Goal: Information Seeking & Learning: Learn about a topic

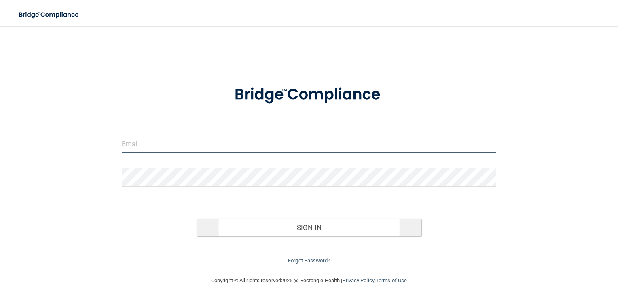
type input "[EMAIL_ADDRESS][DOMAIN_NAME]"
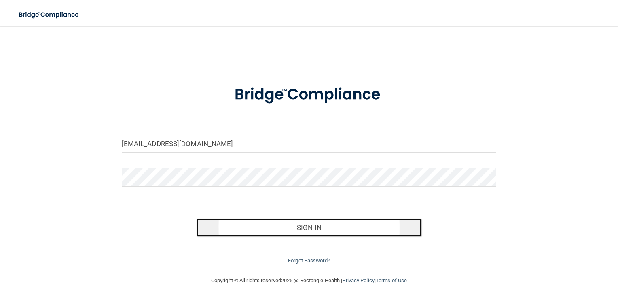
click at [305, 226] on button "Sign In" at bounding box center [309, 227] width 225 height 18
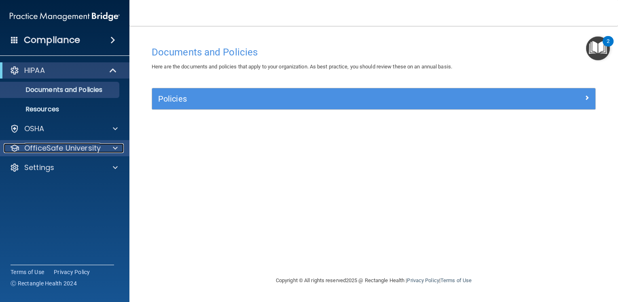
click at [102, 148] on div "OfficeSafe University" at bounding box center [54, 148] width 100 height 10
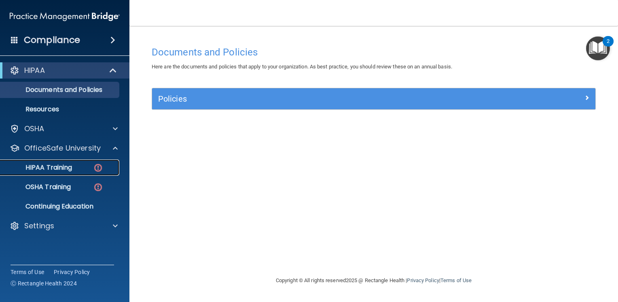
click at [84, 166] on div "HIPAA Training" at bounding box center [60, 167] width 110 height 8
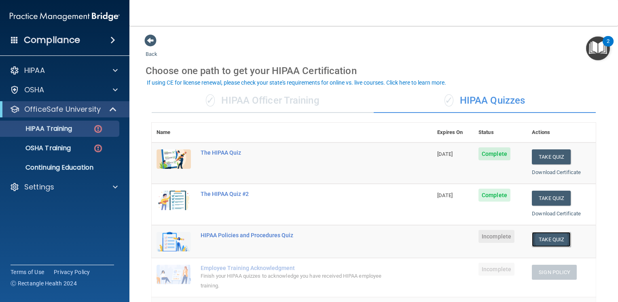
click at [549, 238] on button "Take Quiz" at bounding box center [551, 239] width 39 height 15
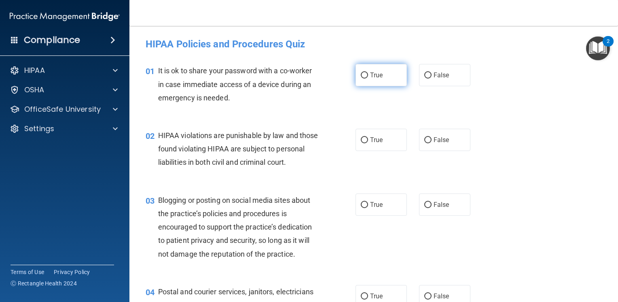
click at [361, 78] on input "True" at bounding box center [364, 75] width 7 height 6
radio input "true"
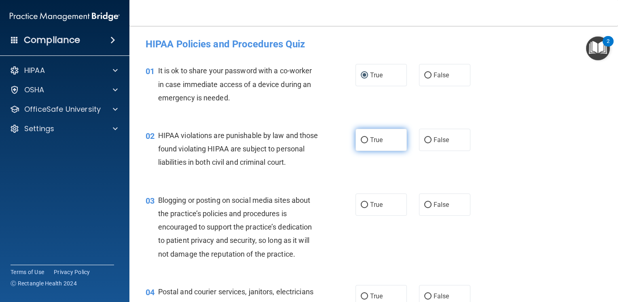
click at [361, 140] on input "True" at bounding box center [364, 140] width 7 height 6
radio input "true"
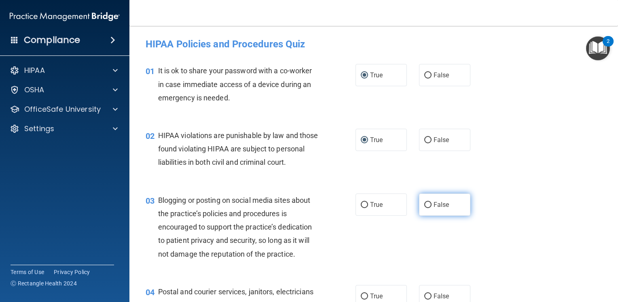
click at [425, 208] on input "False" at bounding box center [427, 205] width 7 height 6
radio input "true"
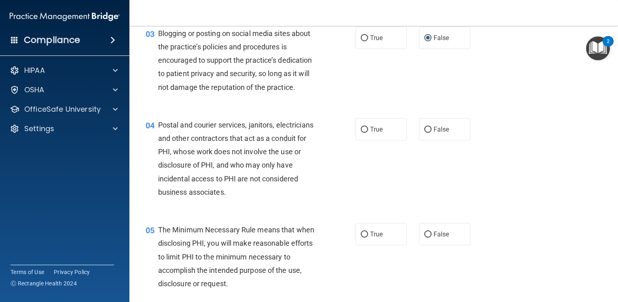
scroll to position [205, 0]
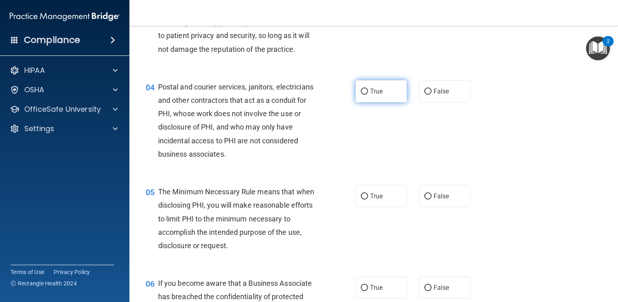
click at [362, 95] on input "True" at bounding box center [364, 92] width 7 height 6
radio input "true"
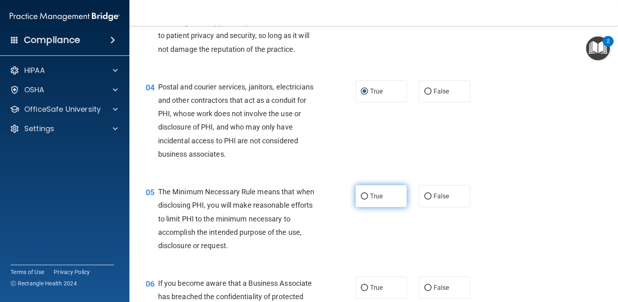
click at [361, 199] on input "True" at bounding box center [364, 196] width 7 height 6
radio input "true"
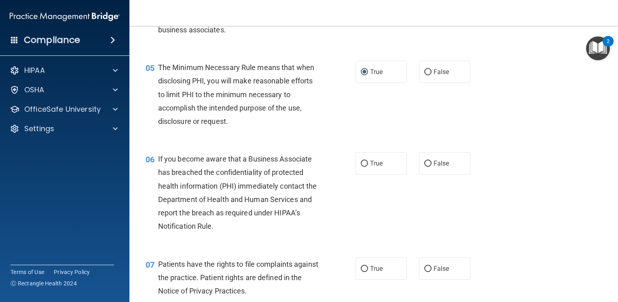
scroll to position [345, 0]
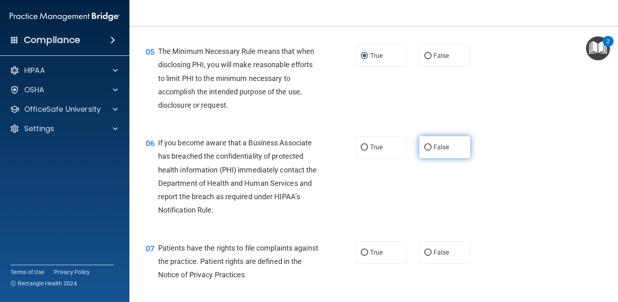
click at [424, 150] on input "False" at bounding box center [427, 147] width 7 height 6
radio input "true"
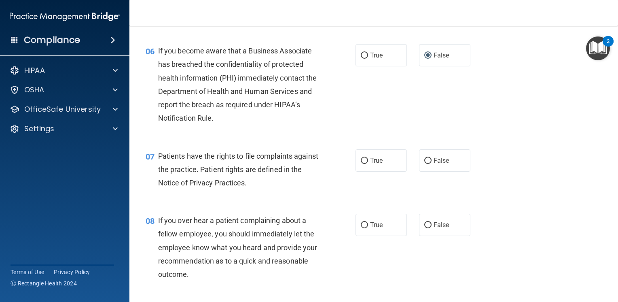
scroll to position [469, 0]
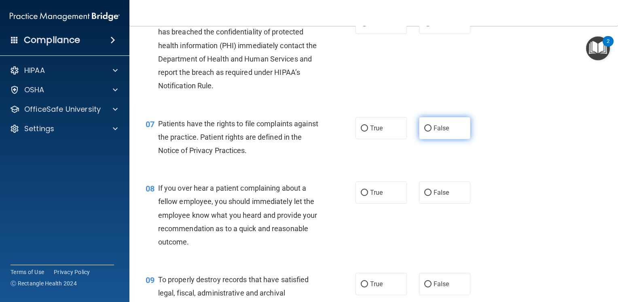
click at [425, 131] on input "False" at bounding box center [427, 128] width 7 height 6
radio input "true"
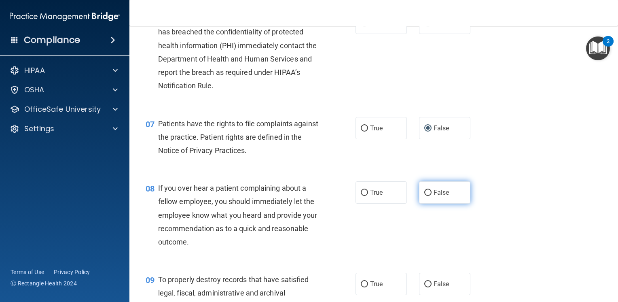
click at [424, 196] on input "False" at bounding box center [427, 193] width 7 height 6
radio input "true"
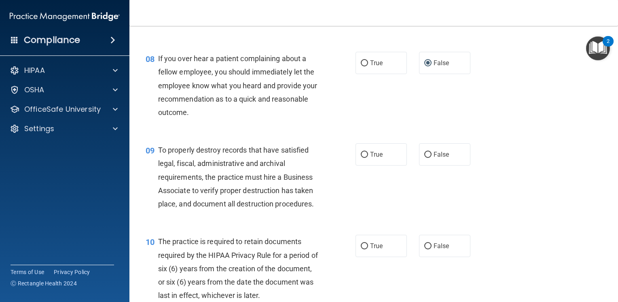
scroll to position [604, 0]
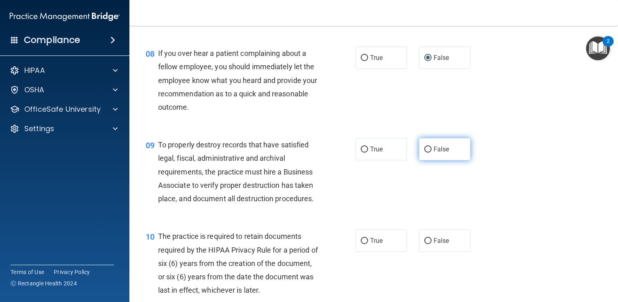
click at [424, 153] on input "False" at bounding box center [427, 149] width 7 height 6
radio input "true"
drag, startPoint x: 361, startPoint y: 252, endPoint x: 548, endPoint y: 286, distance: 189.9
click at [361, 244] on input "True" at bounding box center [364, 241] width 7 height 6
radio input "true"
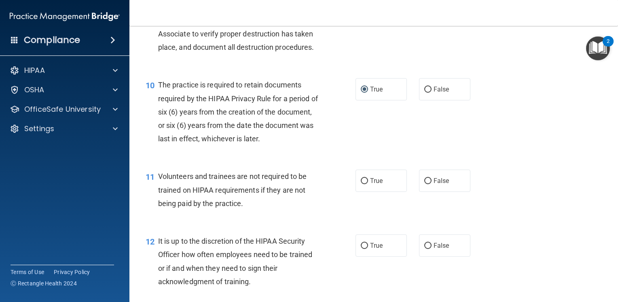
scroll to position [761, 0]
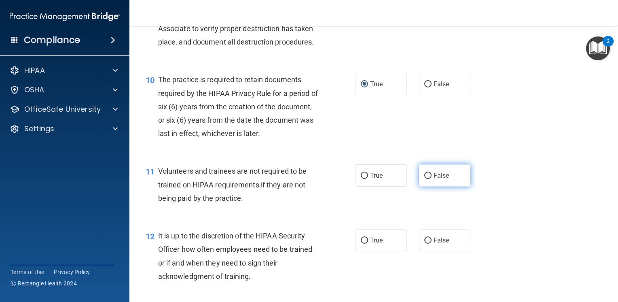
click at [425, 179] on input "False" at bounding box center [427, 176] width 7 height 6
radio input "true"
click at [426, 244] on input "False" at bounding box center [427, 240] width 7 height 6
radio input "true"
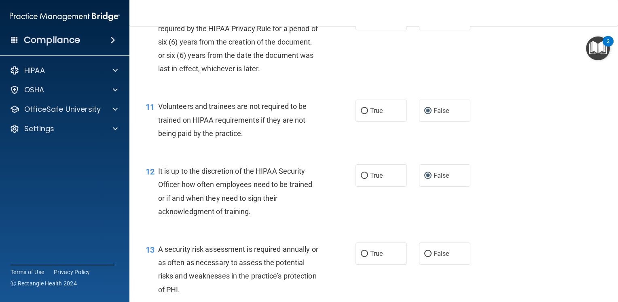
scroll to position [863, 0]
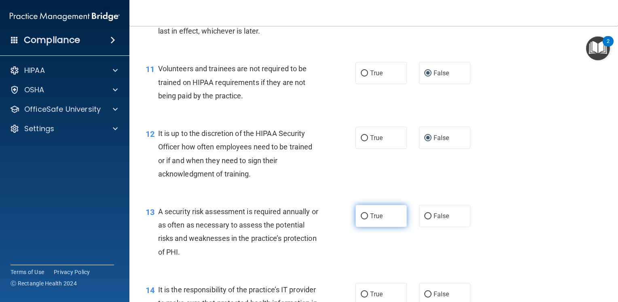
click at [362, 219] on input "True" at bounding box center [364, 216] width 7 height 6
radio input "true"
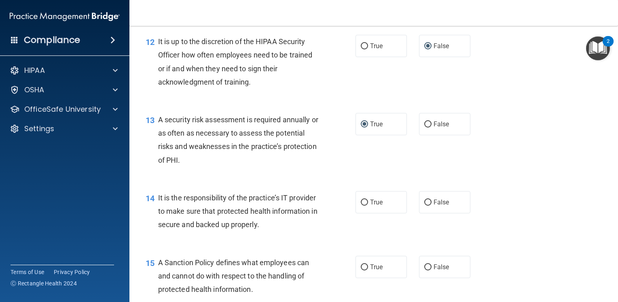
scroll to position [965, 0]
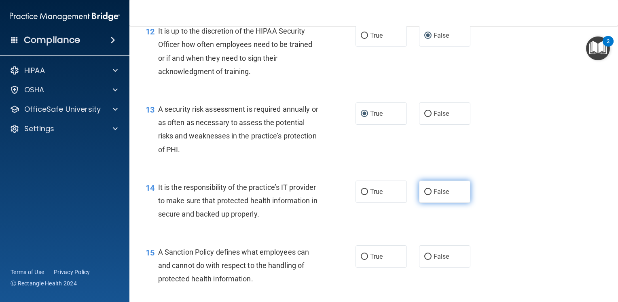
click at [424, 195] on input "False" at bounding box center [427, 192] width 7 height 6
radio input "true"
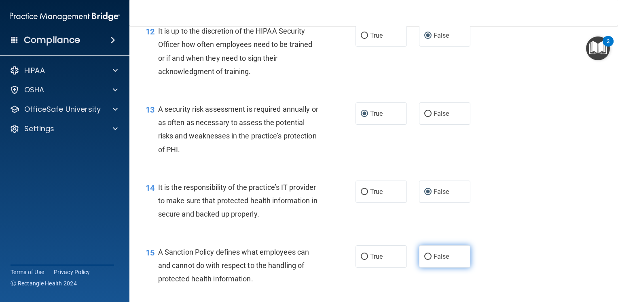
click at [426, 260] on input "False" at bounding box center [427, 257] width 7 height 6
radio input "true"
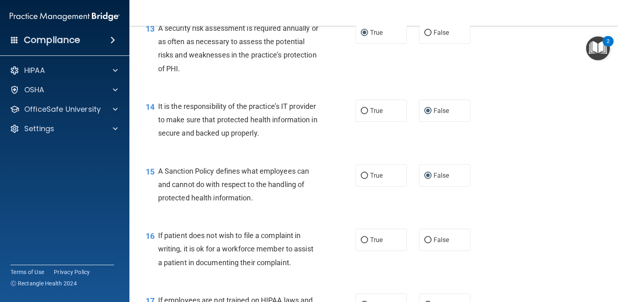
scroll to position [1084, 0]
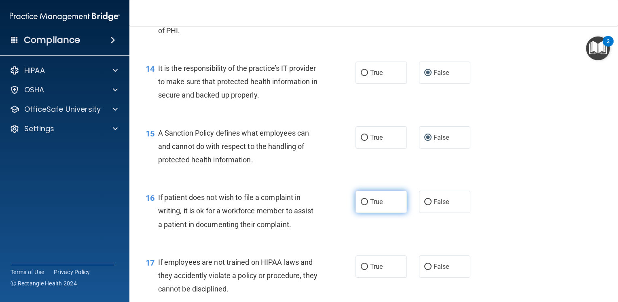
click at [362, 205] on input "True" at bounding box center [364, 202] width 7 height 6
radio input "true"
click at [427, 270] on input "False" at bounding box center [427, 267] width 7 height 6
radio input "true"
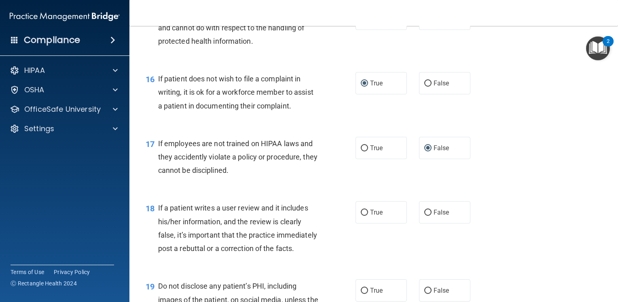
scroll to position [1214, 0]
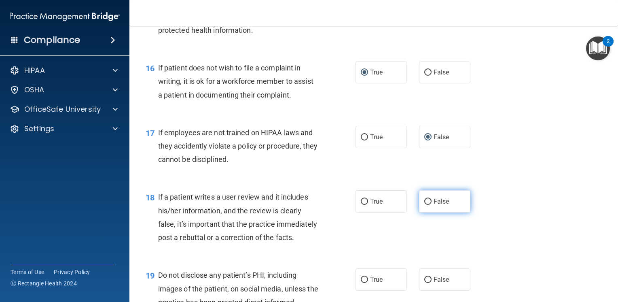
click at [427, 205] on input "False" at bounding box center [427, 202] width 7 height 6
radio input "true"
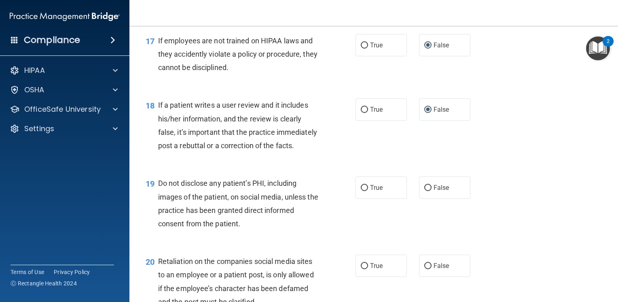
scroll to position [1348, 0]
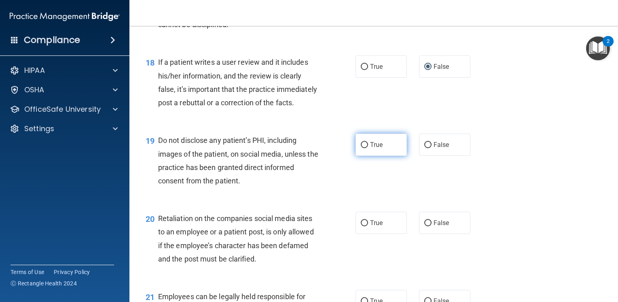
click at [361, 148] on input "True" at bounding box center [364, 145] width 7 height 6
radio input "true"
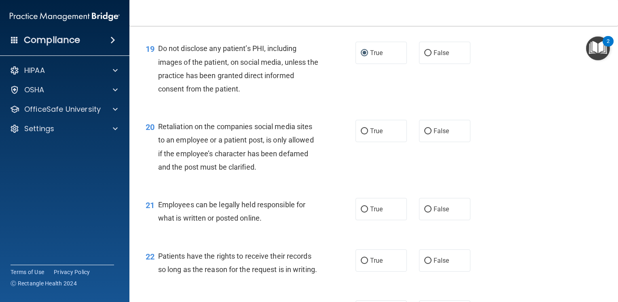
scroll to position [1467, 0]
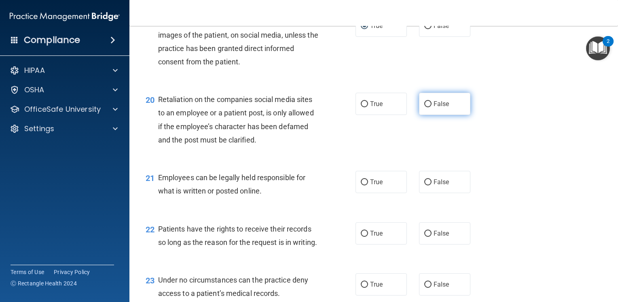
click at [424, 107] on input "False" at bounding box center [427, 104] width 7 height 6
radio input "true"
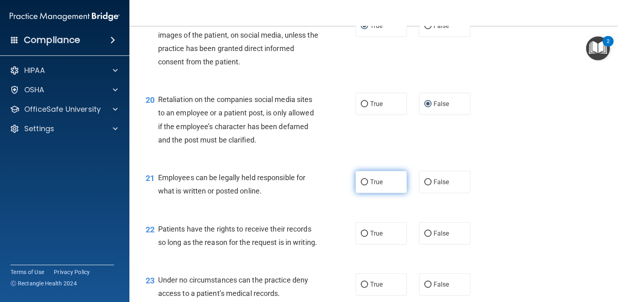
click at [361, 185] on input "True" at bounding box center [364, 182] width 7 height 6
radio input "true"
click at [425, 237] on input "False" at bounding box center [427, 234] width 7 height 6
radio input "true"
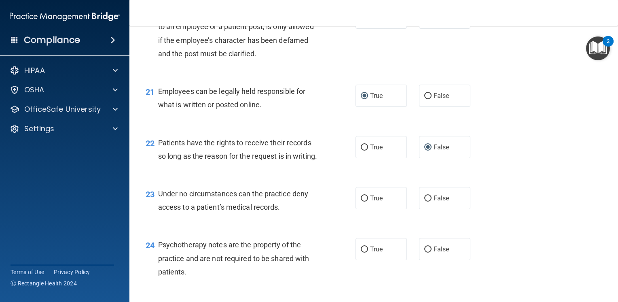
scroll to position [1591, 0]
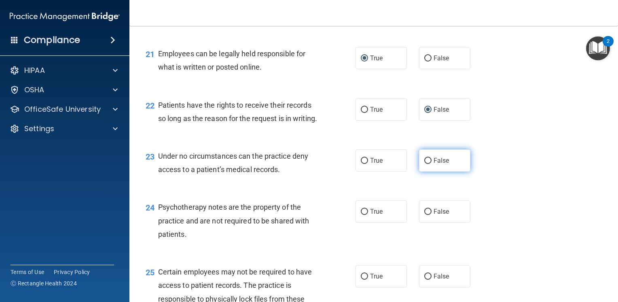
click at [425, 164] on input "False" at bounding box center [427, 161] width 7 height 6
radio input "true"
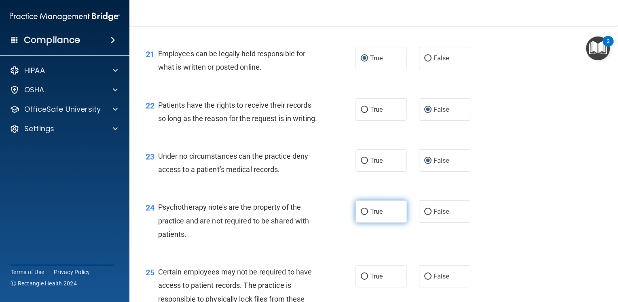
click at [361, 215] on input "True" at bounding box center [364, 212] width 7 height 6
radio input "true"
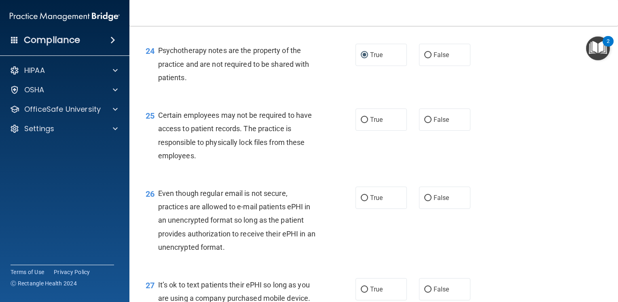
scroll to position [1753, 0]
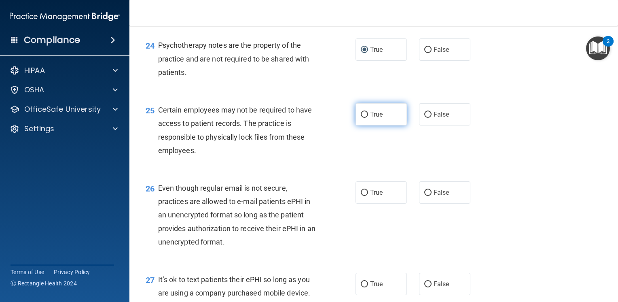
click at [361, 118] on input "True" at bounding box center [364, 115] width 7 height 6
radio input "true"
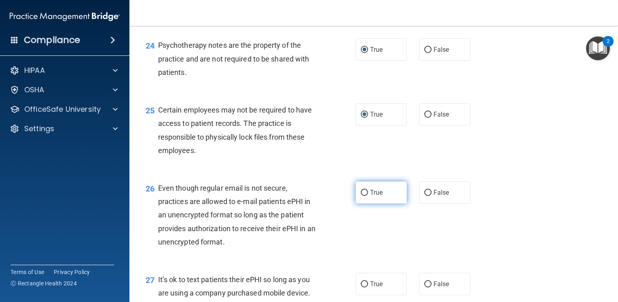
click at [361, 196] on input "True" at bounding box center [364, 193] width 7 height 6
radio input "true"
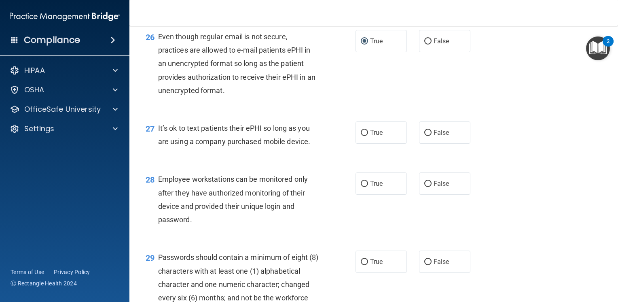
scroll to position [1920, 0]
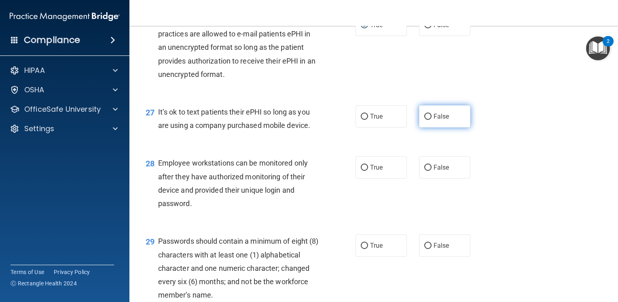
click at [424, 120] on input "False" at bounding box center [427, 117] width 7 height 6
radio input "true"
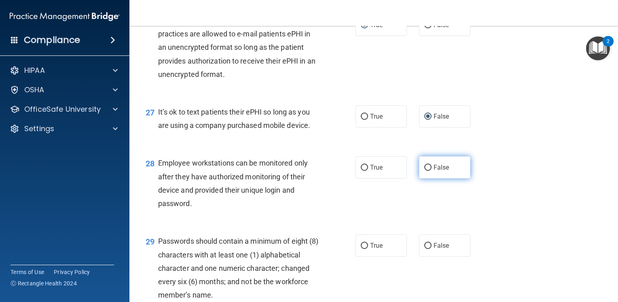
click at [424, 171] on input "False" at bounding box center [427, 168] width 7 height 6
radio input "true"
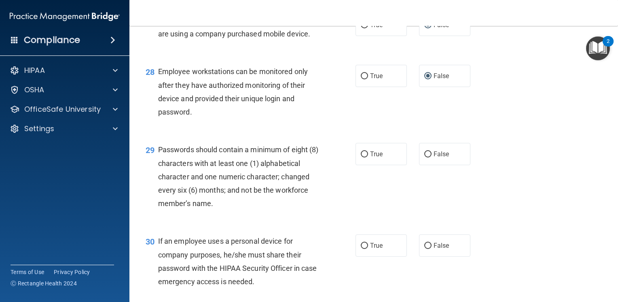
scroll to position [2082, 0]
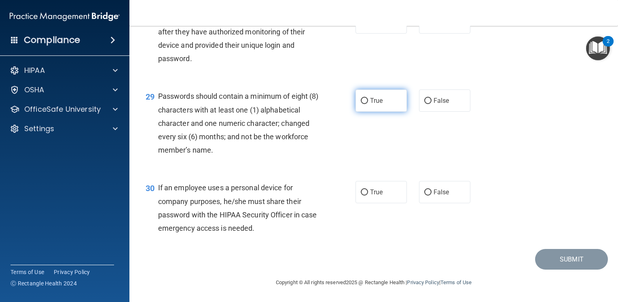
click at [361, 104] on input "True" at bounding box center [364, 101] width 7 height 6
radio input "true"
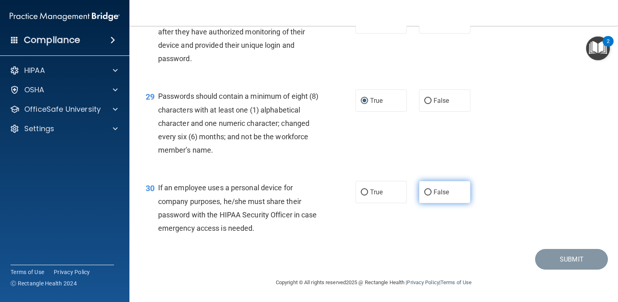
click at [424, 195] on input "False" at bounding box center [427, 192] width 7 height 6
radio input "true"
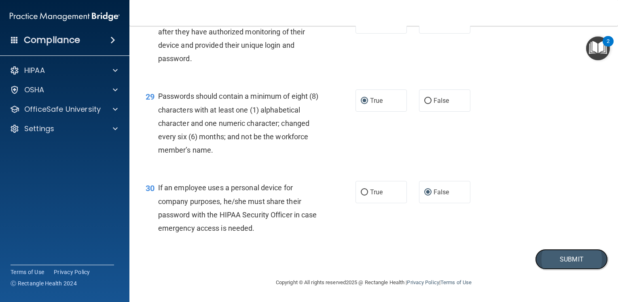
click at [579, 269] on button "Submit" at bounding box center [571, 259] width 73 height 21
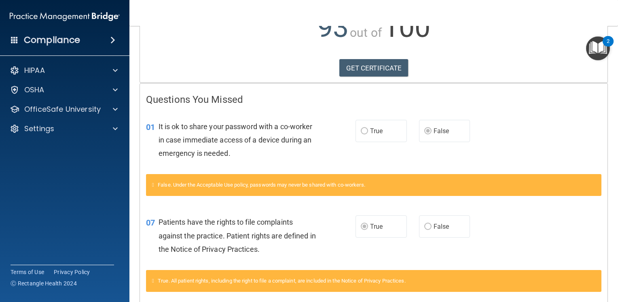
scroll to position [145, 0]
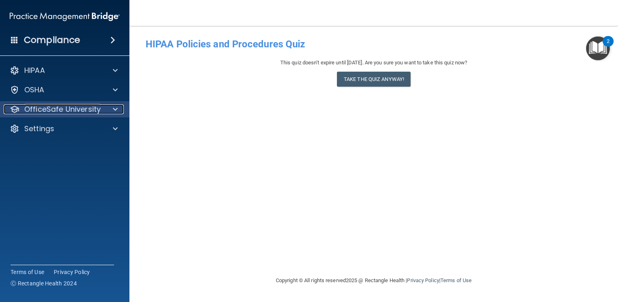
click at [89, 112] on p "OfficeSafe University" at bounding box center [62, 109] width 76 height 10
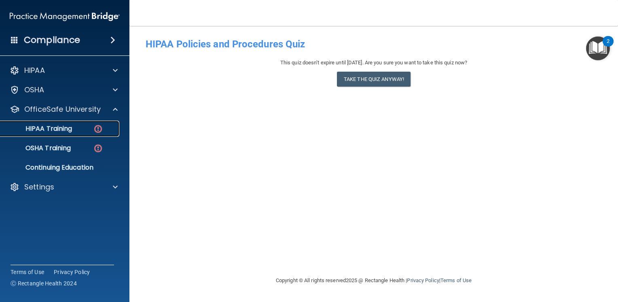
click at [65, 128] on p "HIPAA Training" at bounding box center [38, 129] width 67 height 8
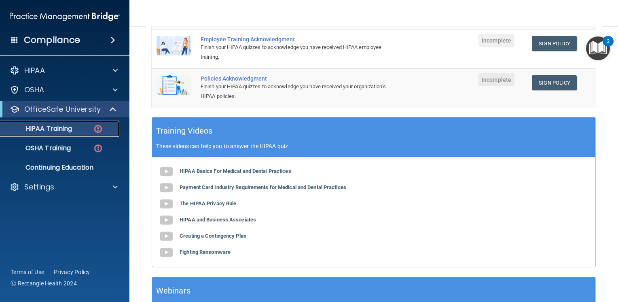
scroll to position [236, 0]
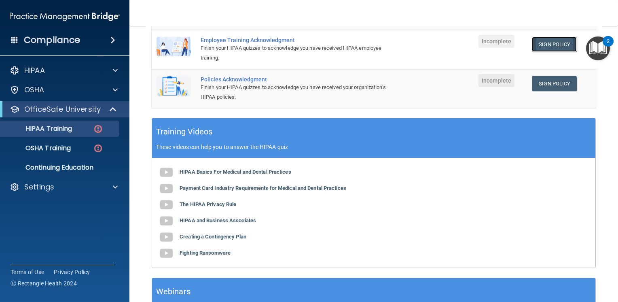
click at [536, 40] on link "Sign Policy" at bounding box center [554, 44] width 45 height 15
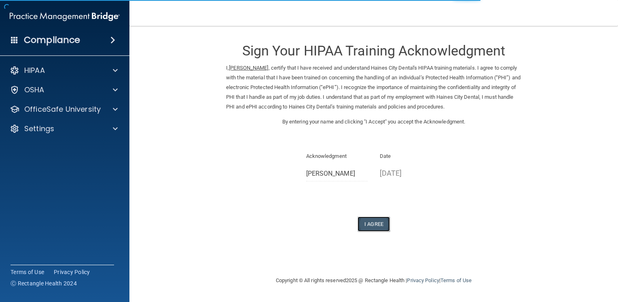
click at [371, 225] on button "I Agree" at bounding box center [374, 223] width 32 height 15
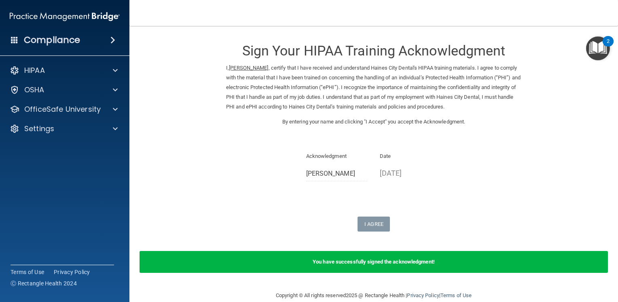
scroll to position [13, 0]
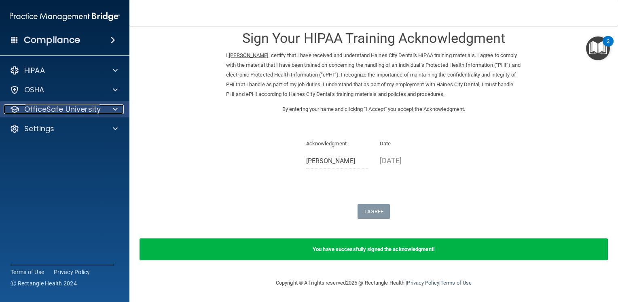
click at [42, 110] on p "OfficeSafe University" at bounding box center [62, 109] width 76 height 10
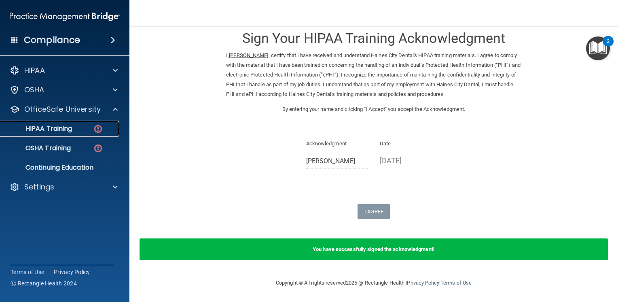
click at [61, 128] on p "HIPAA Training" at bounding box center [38, 129] width 67 height 8
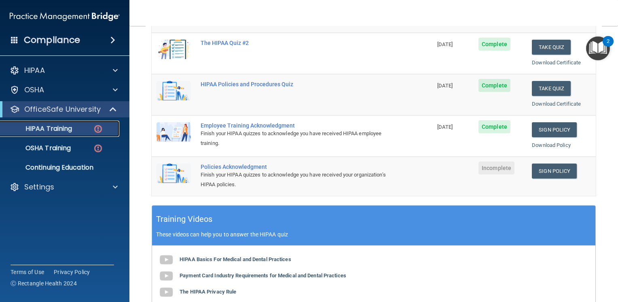
scroll to position [144, 0]
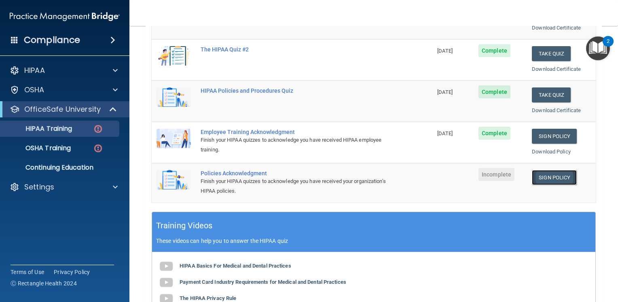
click at [551, 175] on link "Sign Policy" at bounding box center [554, 177] width 45 height 15
click at [540, 178] on link "Sign Policy" at bounding box center [554, 177] width 45 height 15
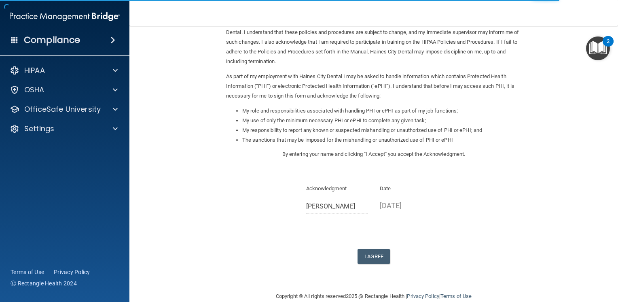
scroll to position [68, 0]
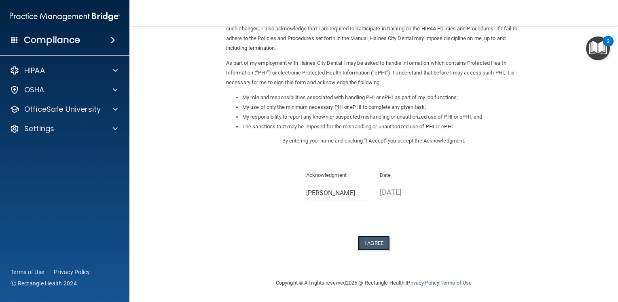
click at [372, 244] on button "I Agree" at bounding box center [374, 242] width 32 height 15
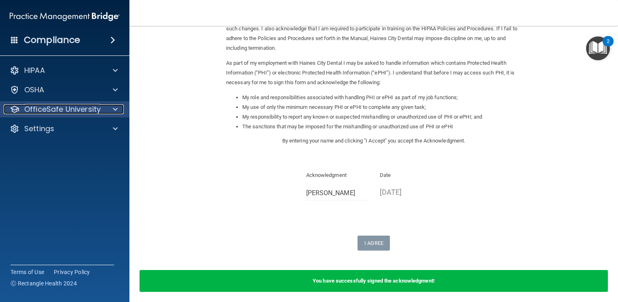
click at [58, 109] on p "OfficeSafe University" at bounding box center [62, 109] width 76 height 10
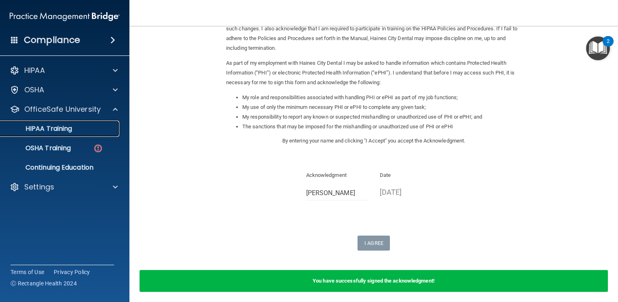
click at [64, 129] on p "HIPAA Training" at bounding box center [38, 129] width 67 height 8
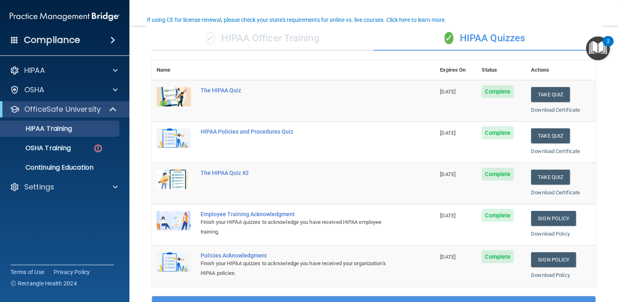
scroll to position [62, 0]
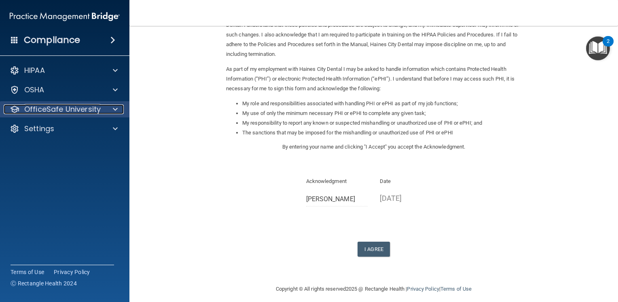
click at [37, 110] on p "OfficeSafe University" at bounding box center [62, 109] width 76 height 10
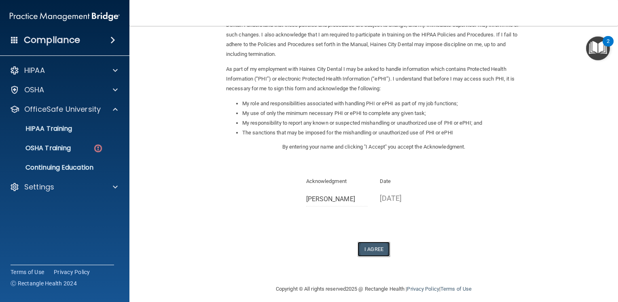
click at [369, 248] on button "I Agree" at bounding box center [374, 249] width 32 height 15
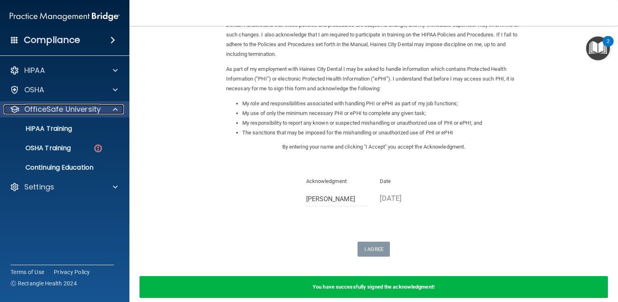
click at [74, 112] on p "OfficeSafe University" at bounding box center [62, 109] width 76 height 10
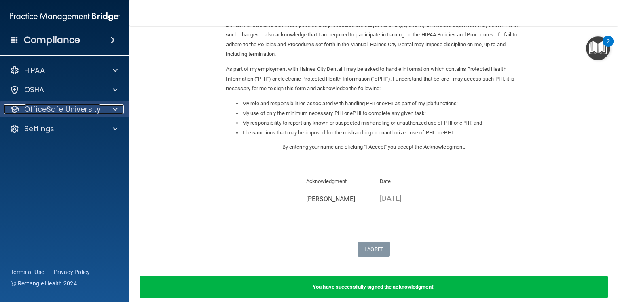
click at [68, 107] on p "OfficeSafe University" at bounding box center [62, 109] width 76 height 10
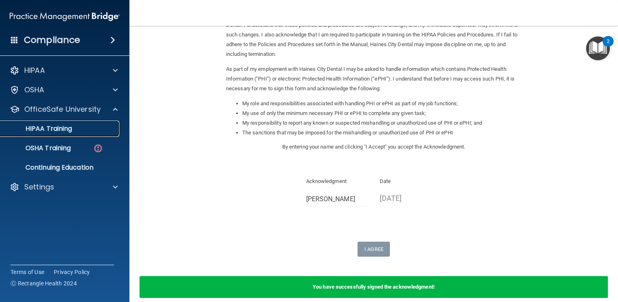
click at [58, 125] on p "HIPAA Training" at bounding box center [38, 129] width 67 height 8
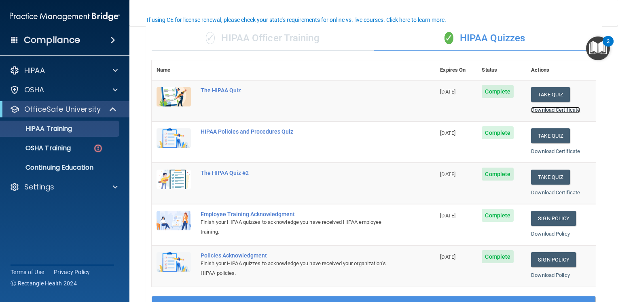
click at [553, 108] on link "Download Certificate" at bounding box center [555, 110] width 49 height 6
click at [547, 150] on link "Download Certificate" at bounding box center [555, 151] width 49 height 6
drag, startPoint x: 553, startPoint y: 192, endPoint x: 538, endPoint y: 191, distance: 15.0
click at [538, 191] on link "Download Certificate" at bounding box center [555, 192] width 49 height 6
click at [557, 232] on link "Download Policy" at bounding box center [550, 234] width 39 height 6
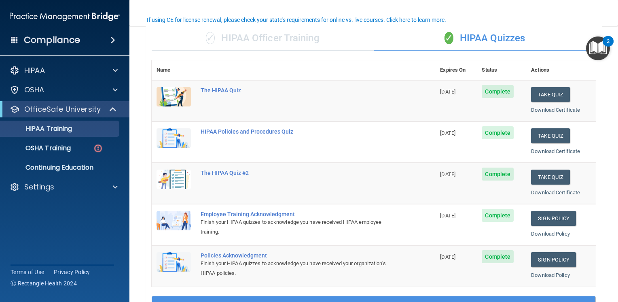
drag, startPoint x: 553, startPoint y: 232, endPoint x: 519, endPoint y: 236, distance: 34.7
click at [519, 236] on td "Complete" at bounding box center [501, 224] width 49 height 41
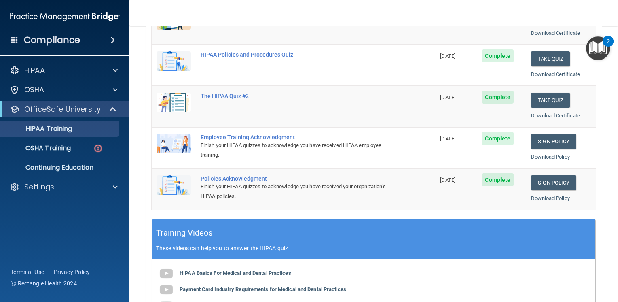
scroll to position [142, 0]
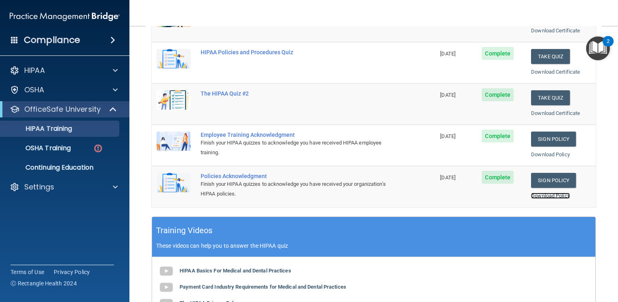
click at [552, 194] on link "Download Policy" at bounding box center [550, 196] width 39 height 6
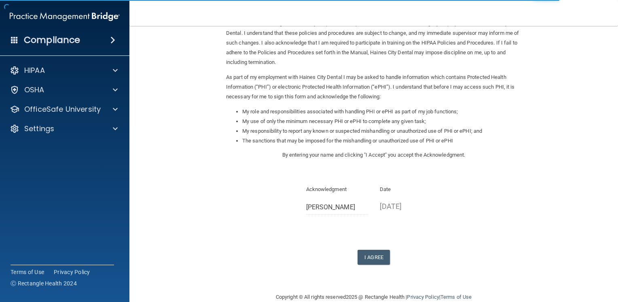
scroll to position [68, 0]
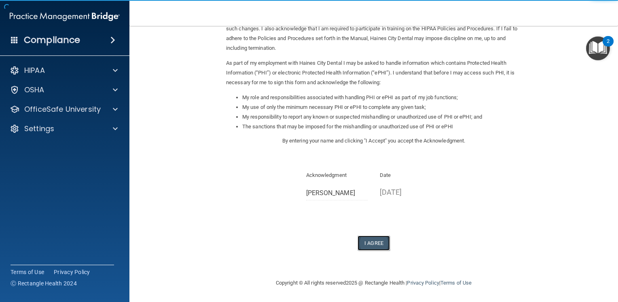
click at [378, 244] on button "I Agree" at bounding box center [374, 242] width 32 height 15
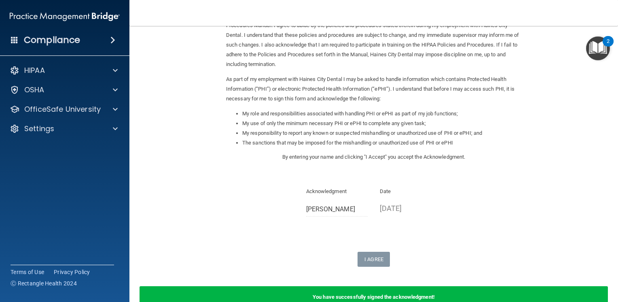
scroll to position [0, 0]
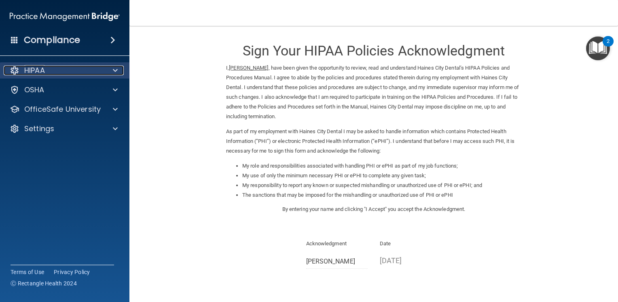
click at [42, 69] on p "HIPAA" at bounding box center [34, 71] width 21 height 10
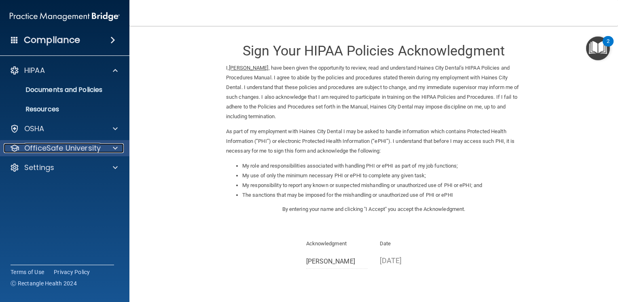
click at [61, 151] on p "OfficeSafe University" at bounding box center [62, 148] width 76 height 10
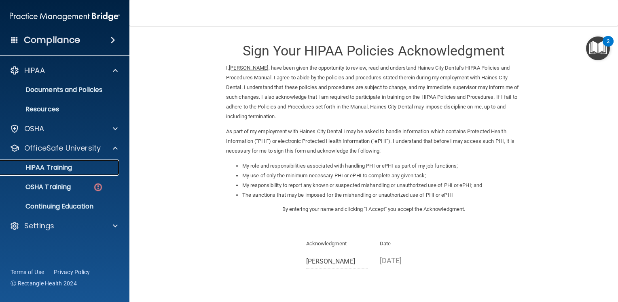
click at [61, 166] on p "HIPAA Training" at bounding box center [38, 167] width 67 height 8
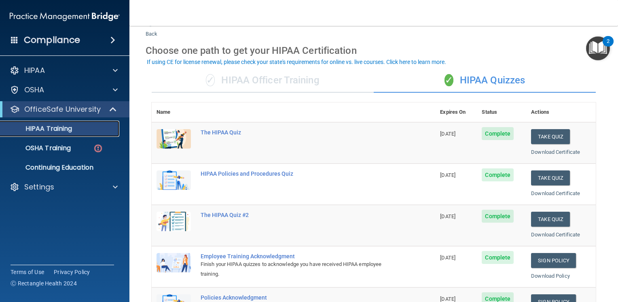
scroll to position [16, 0]
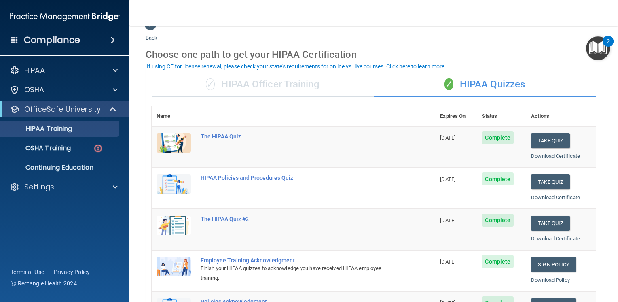
click at [262, 83] on div "✓ HIPAA Officer Training" at bounding box center [263, 84] width 222 height 24
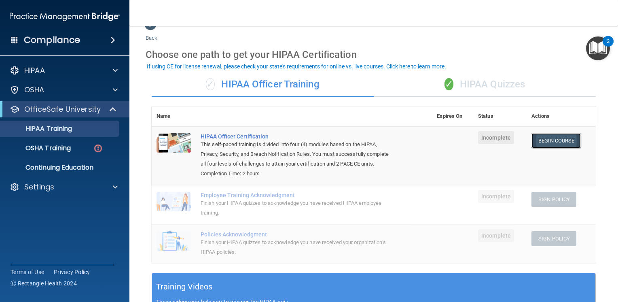
click at [552, 139] on link "Begin Course" at bounding box center [556, 140] width 49 height 15
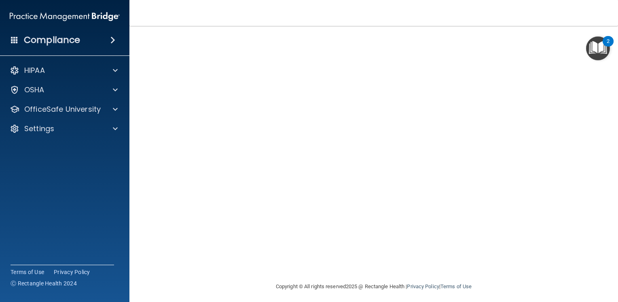
scroll to position [58, 0]
click at [592, 197] on div "HIPAA Officer Certification This course doesn’t expire until . Are you sure you…" at bounding box center [374, 131] width 456 height 294
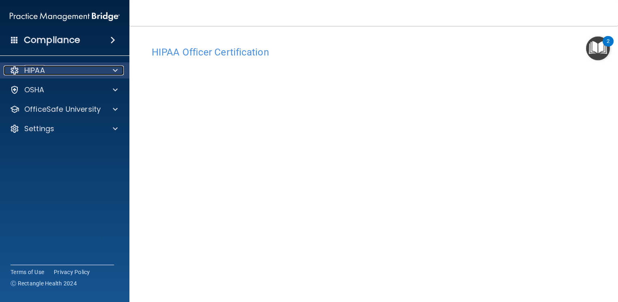
click at [74, 70] on div "HIPAA" at bounding box center [54, 71] width 100 height 10
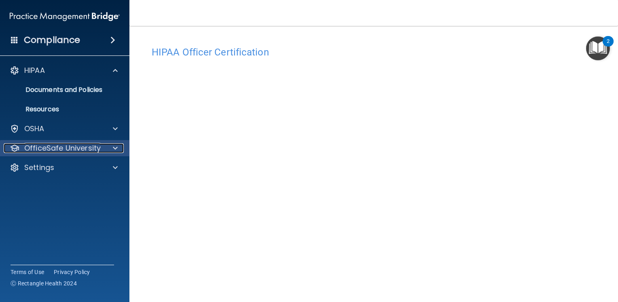
click at [84, 144] on p "OfficeSafe University" at bounding box center [62, 148] width 76 height 10
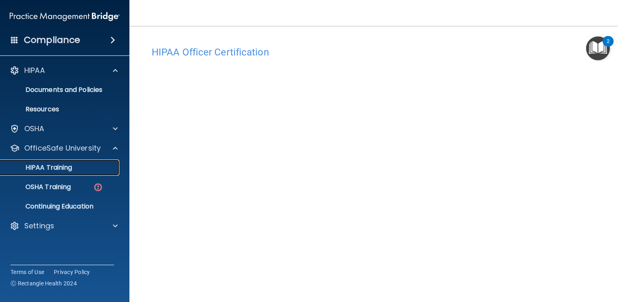
click at [81, 168] on div "HIPAA Training" at bounding box center [60, 167] width 110 height 8
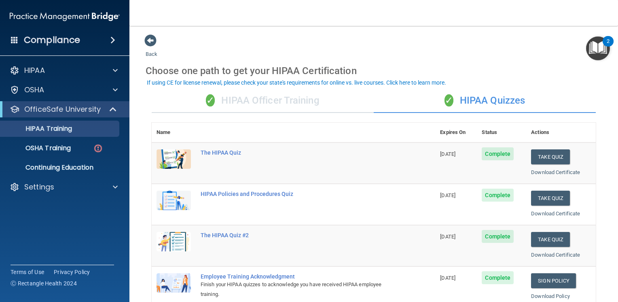
click at [237, 100] on div "✓ HIPAA Officer Training" at bounding box center [263, 101] width 222 height 24
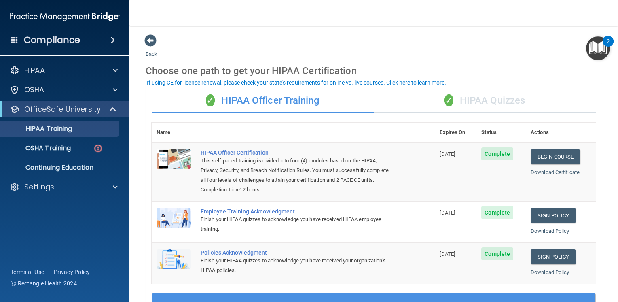
click at [299, 102] on div "✓ HIPAA Officer Training" at bounding box center [263, 101] width 222 height 24
click at [58, 146] on p "OSHA Training" at bounding box center [38, 148] width 66 height 8
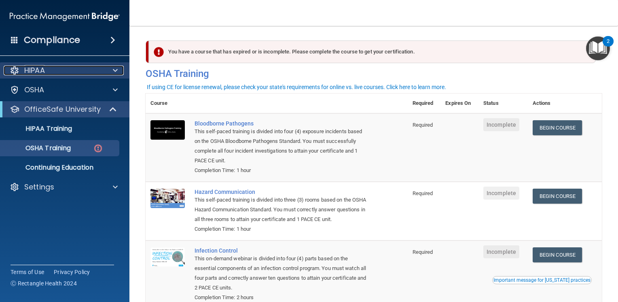
click at [50, 72] on div "HIPAA" at bounding box center [54, 71] width 100 height 10
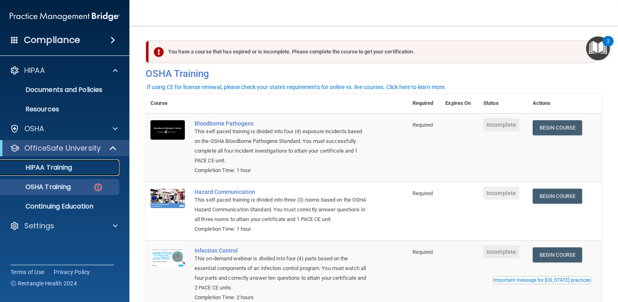
click at [74, 165] on div "HIPAA Training" at bounding box center [60, 167] width 110 height 8
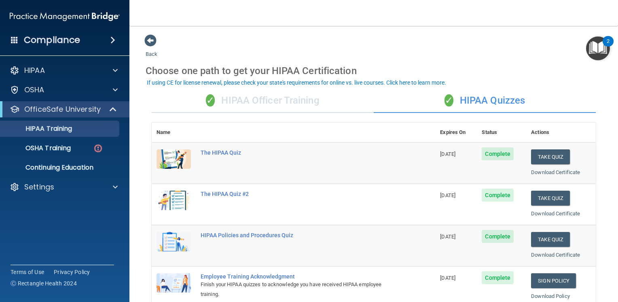
click at [269, 100] on div "✓ HIPAA Officer Training" at bounding box center [263, 101] width 222 height 24
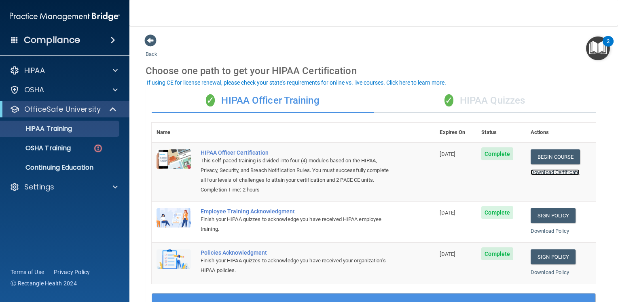
click at [543, 173] on link "Download Certificate" at bounding box center [555, 172] width 49 height 6
click at [536, 234] on link "Download Policy" at bounding box center [550, 231] width 39 height 6
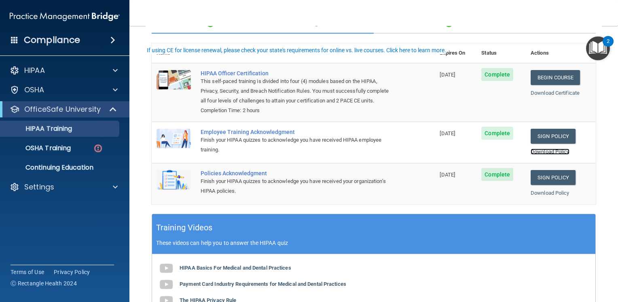
scroll to position [81, 0]
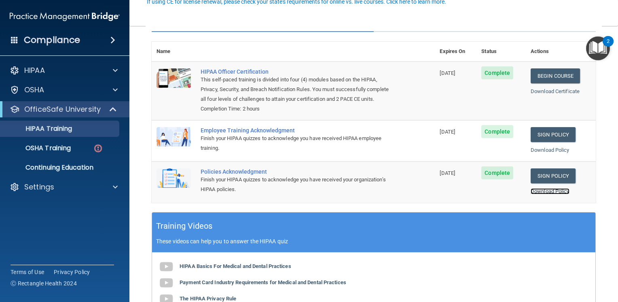
click at [533, 194] on link "Download Policy" at bounding box center [550, 191] width 39 height 6
click at [81, 147] on div "OSHA Training" at bounding box center [60, 148] width 110 height 8
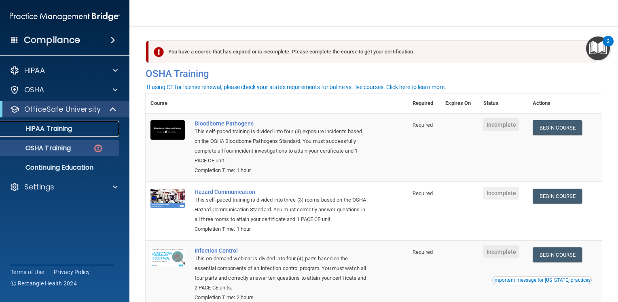
click at [56, 127] on p "HIPAA Training" at bounding box center [38, 129] width 67 height 8
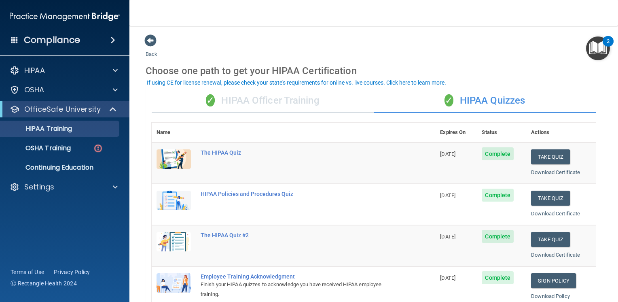
click at [230, 102] on div "✓ HIPAA Officer Training" at bounding box center [263, 101] width 222 height 24
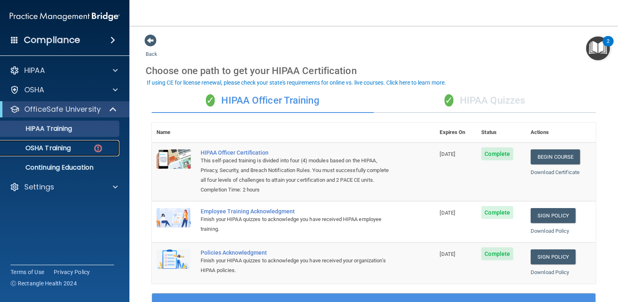
click at [61, 144] on p "OSHA Training" at bounding box center [38, 148] width 66 height 8
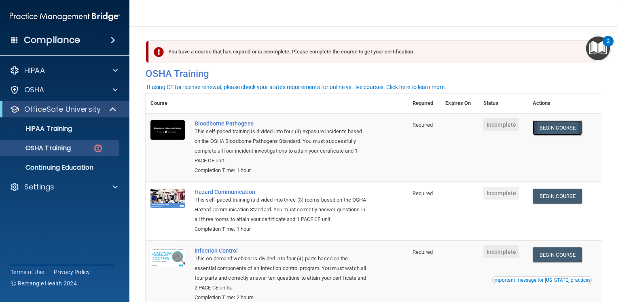
click at [557, 127] on link "Begin Course" at bounding box center [557, 127] width 49 height 15
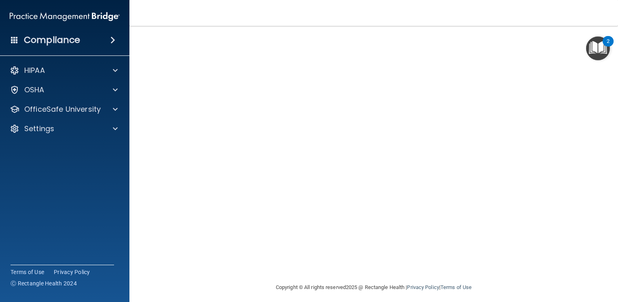
scroll to position [44, 0]
click at [602, 189] on main "Bloodborne Pathogens Training This course doesn’t expire until . Are you sure y…" at bounding box center [373, 164] width 489 height 276
